Goal: Task Accomplishment & Management: Use online tool/utility

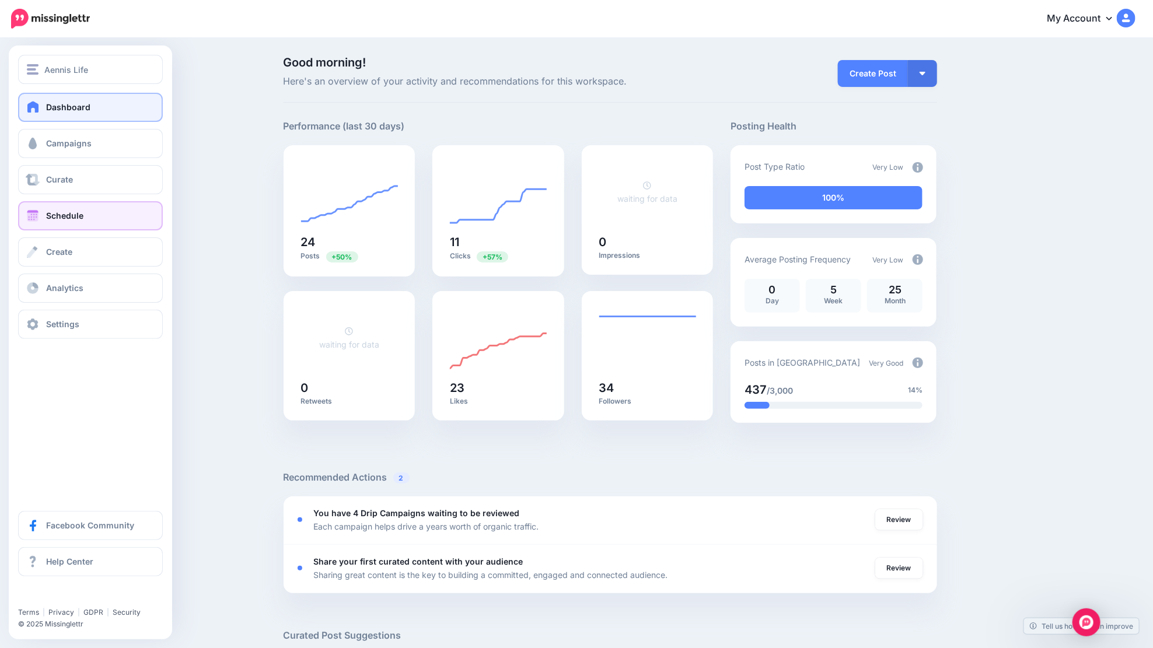
click at [41, 211] on link "Schedule" at bounding box center [90, 215] width 145 height 29
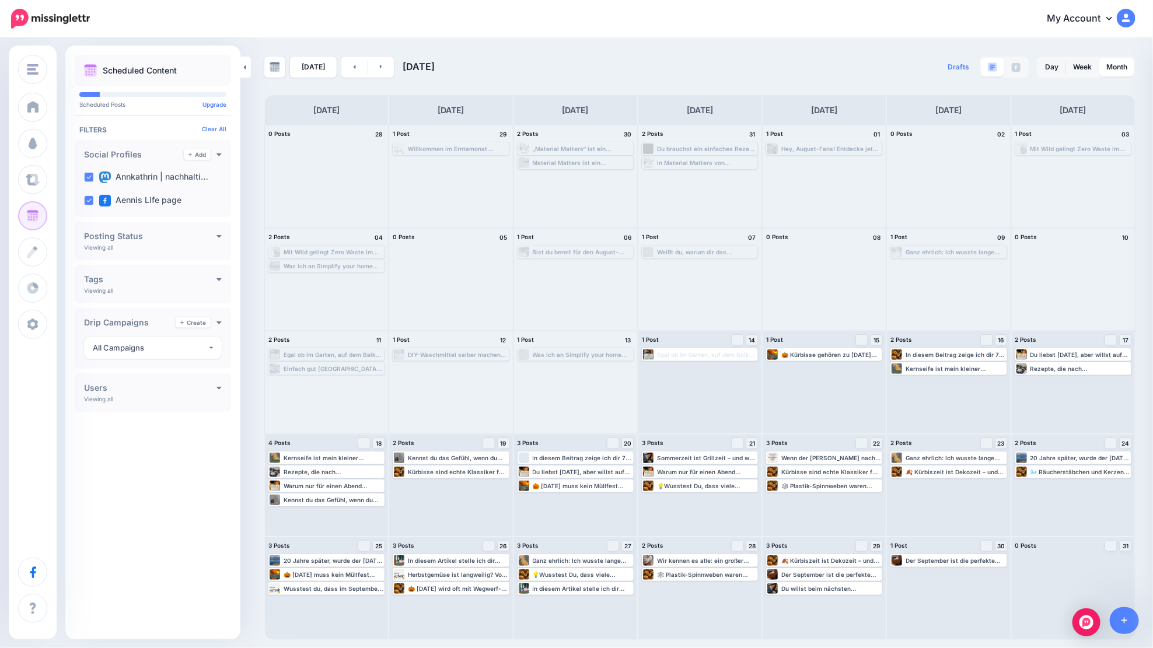
click at [212, 278] on h4 "Tags" at bounding box center [150, 279] width 132 height 8
click at [217, 278] on icon at bounding box center [219, 279] width 5 height 3
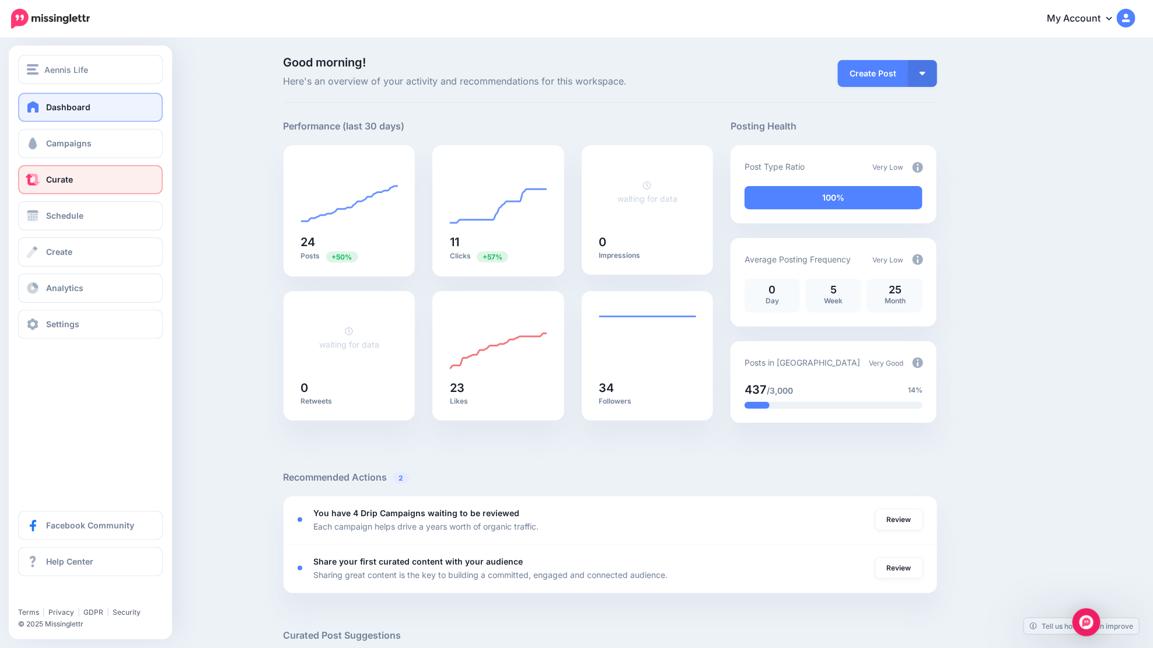
click at [107, 176] on link "Curate" at bounding box center [90, 179] width 145 height 29
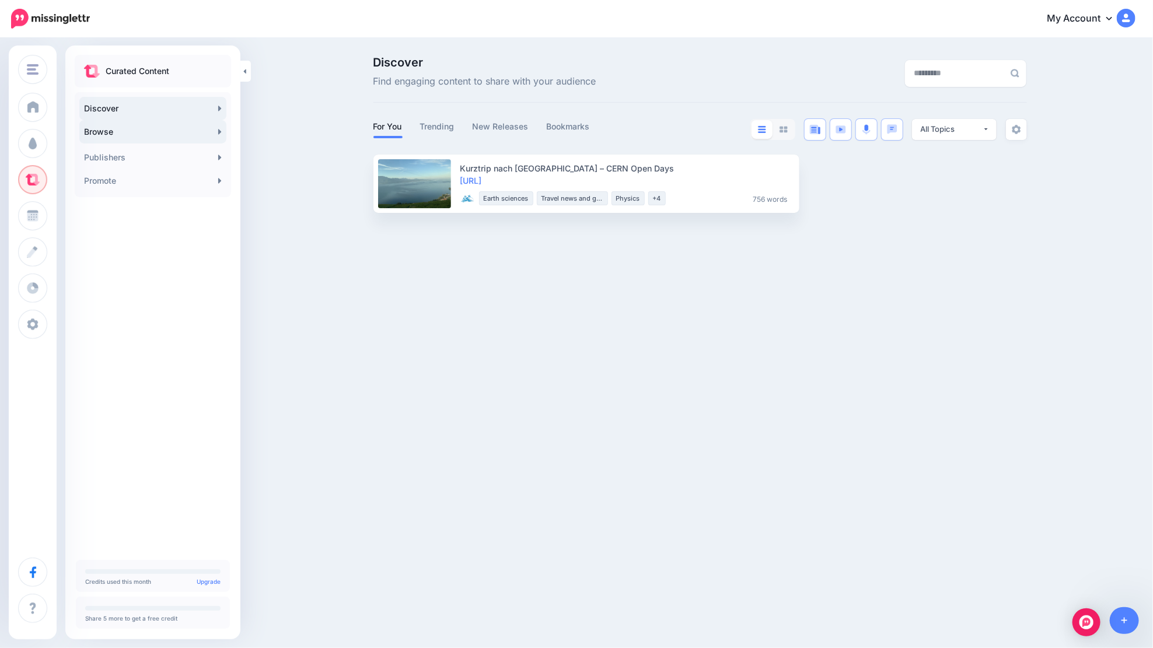
click at [208, 131] on link "Browse" at bounding box center [152, 131] width 147 height 23
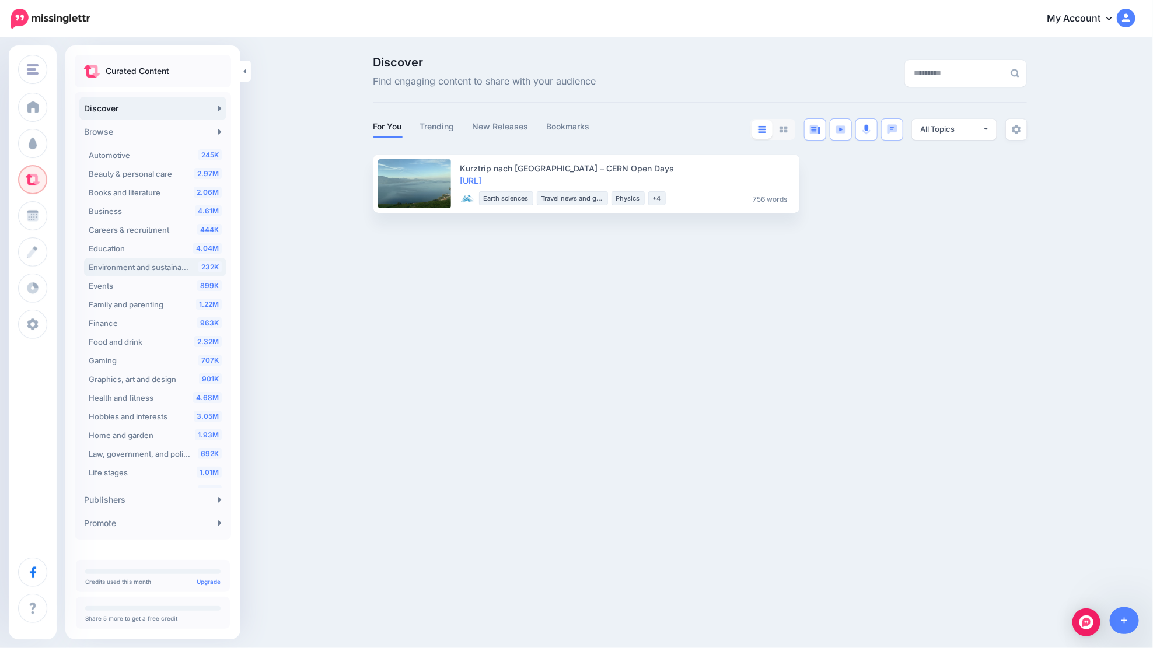
click at [139, 269] on span "Environment and sustainability" at bounding box center [143, 267] width 109 height 9
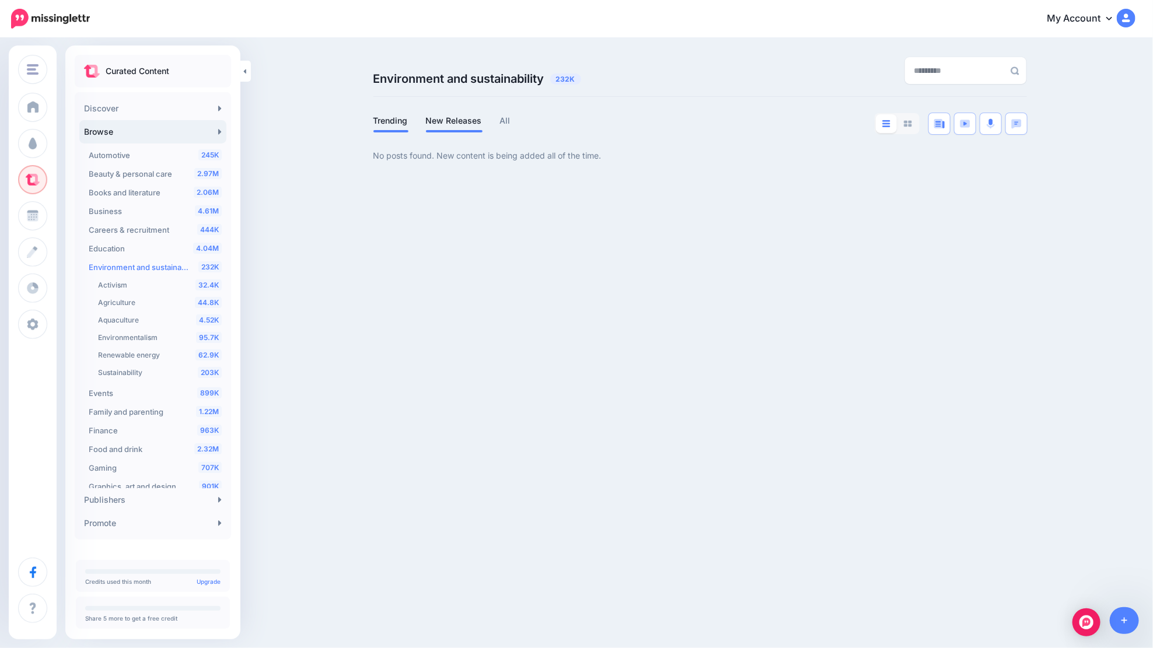
click at [471, 126] on link "New Releases" at bounding box center [454, 121] width 57 height 14
click at [504, 120] on link "All" at bounding box center [505, 121] width 11 height 14
click at [137, 337] on span "Environmentalism" at bounding box center [128, 337] width 60 height 9
click at [453, 131] on span at bounding box center [454, 131] width 57 height 2
click at [399, 124] on link "Trending" at bounding box center [390, 121] width 35 height 14
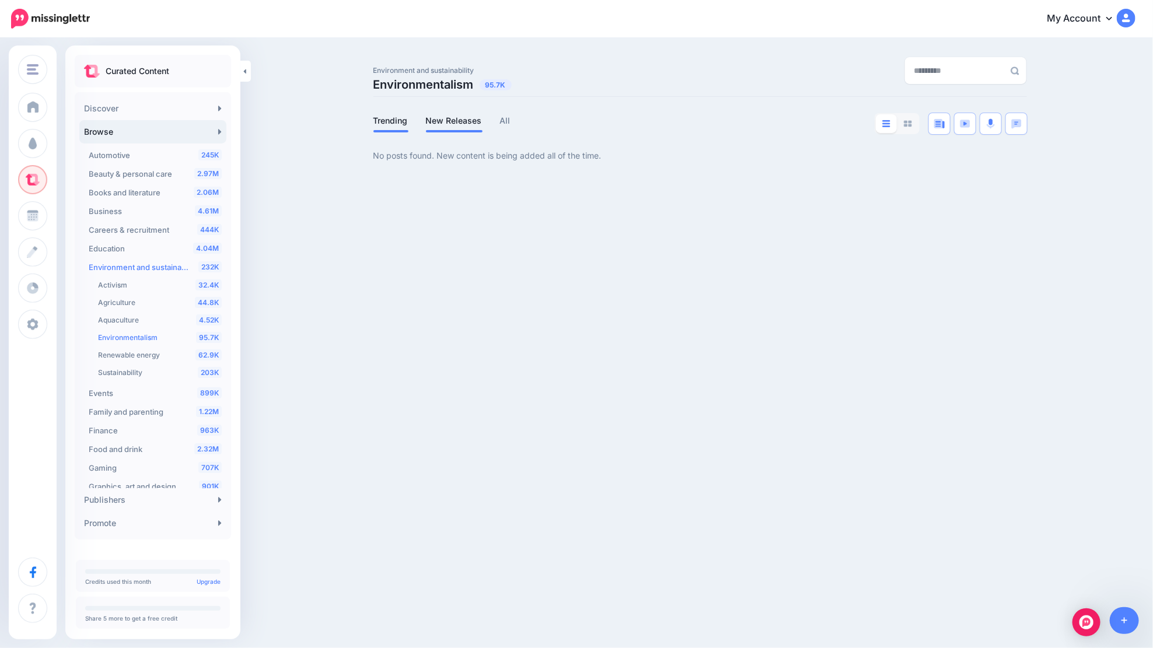
click at [471, 121] on link "New Releases" at bounding box center [454, 121] width 57 height 14
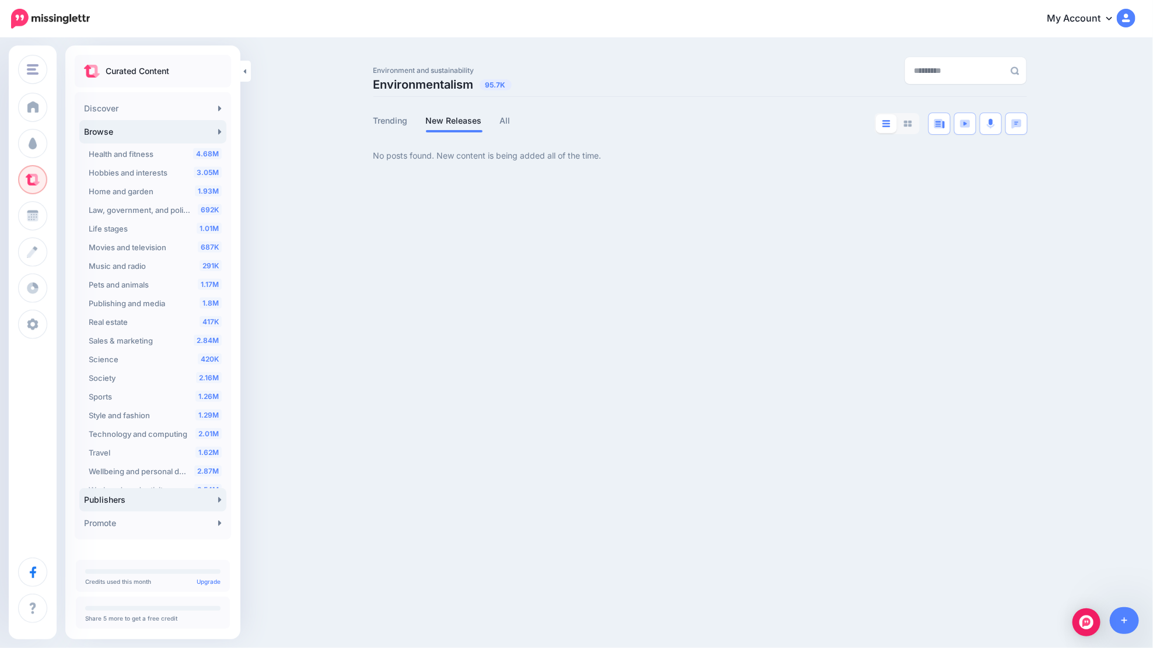
scroll to position [351, 0]
click at [144, 506] on link "Publishers" at bounding box center [152, 499] width 147 height 23
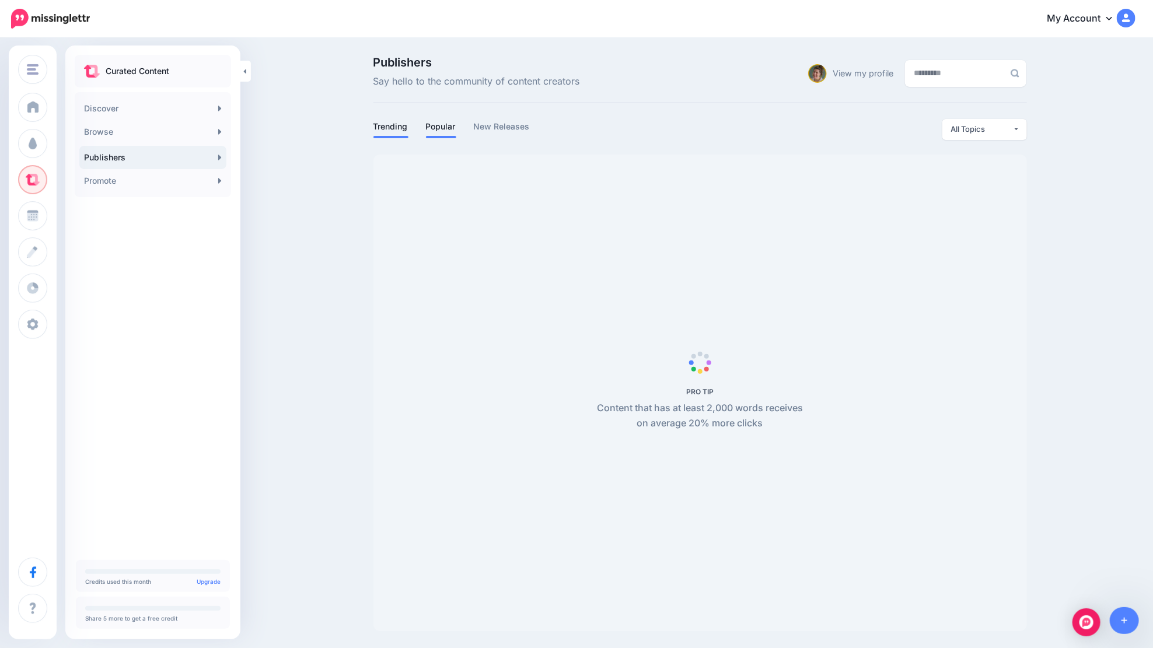
click at [445, 125] on link "Popular" at bounding box center [441, 127] width 30 height 14
click at [184, 112] on link "Discover" at bounding box center [152, 108] width 147 height 23
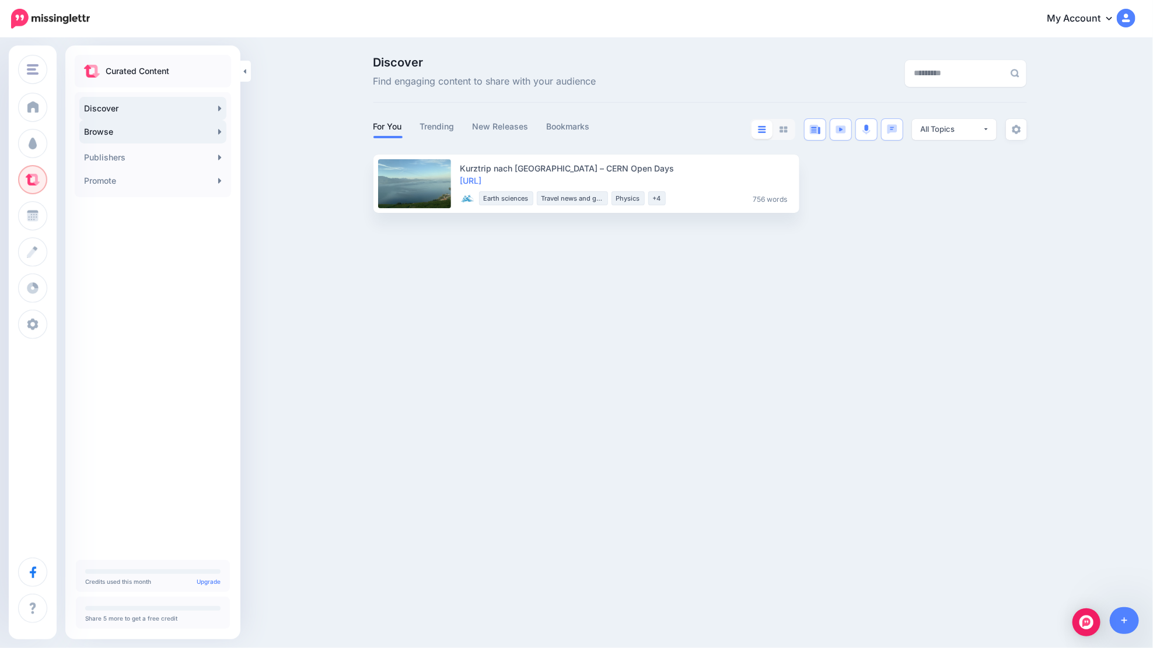
click at [131, 129] on link "Browse" at bounding box center [152, 131] width 147 height 23
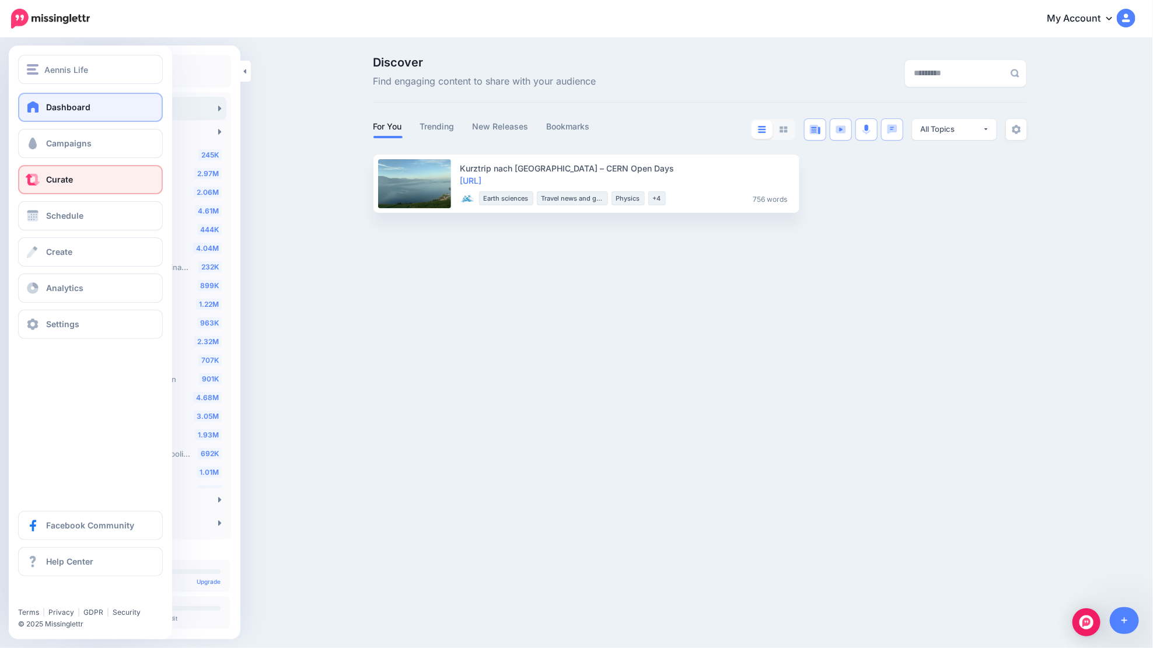
click at [37, 103] on span at bounding box center [33, 107] width 15 height 12
